Goal: Navigation & Orientation: Find specific page/section

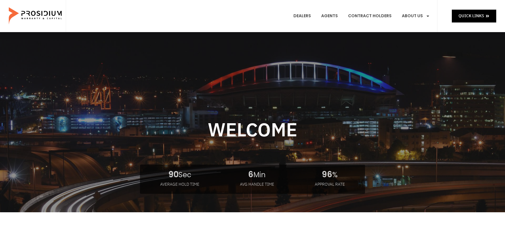
click at [147, 103] on div at bounding box center [252, 161] width 385 height 180
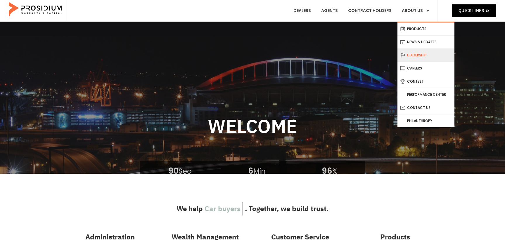
scroll to position [41, 0]
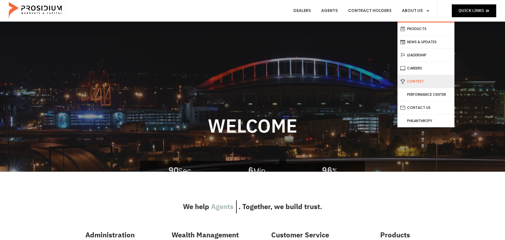
click at [413, 81] on link "Contest" at bounding box center [425, 81] width 57 height 13
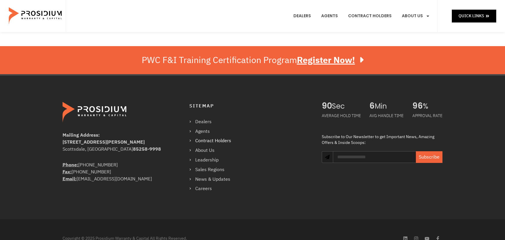
click at [214, 139] on link "Contract Holders" at bounding box center [213, 141] width 48 height 8
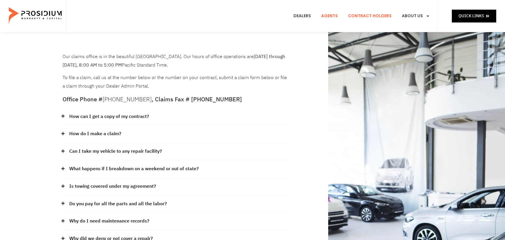
click at [338, 15] on link "Agents" at bounding box center [328, 16] width 25 height 22
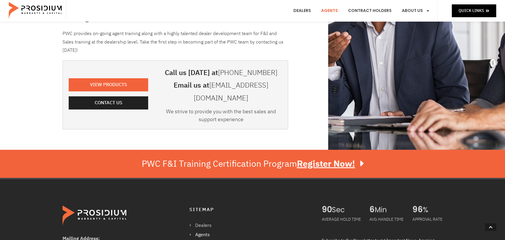
scroll to position [77, 0]
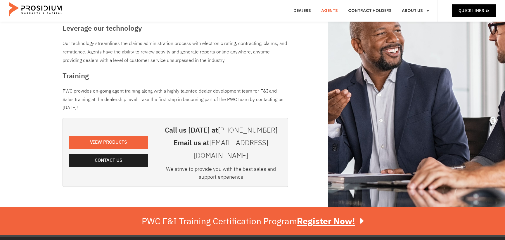
click at [129, 143] on div "View Products" at bounding box center [108, 143] width 79 height 15
click at [130, 140] on span "View Products" at bounding box center [109, 142] width 64 height 8
